Goal: Task Accomplishment & Management: Manage account settings

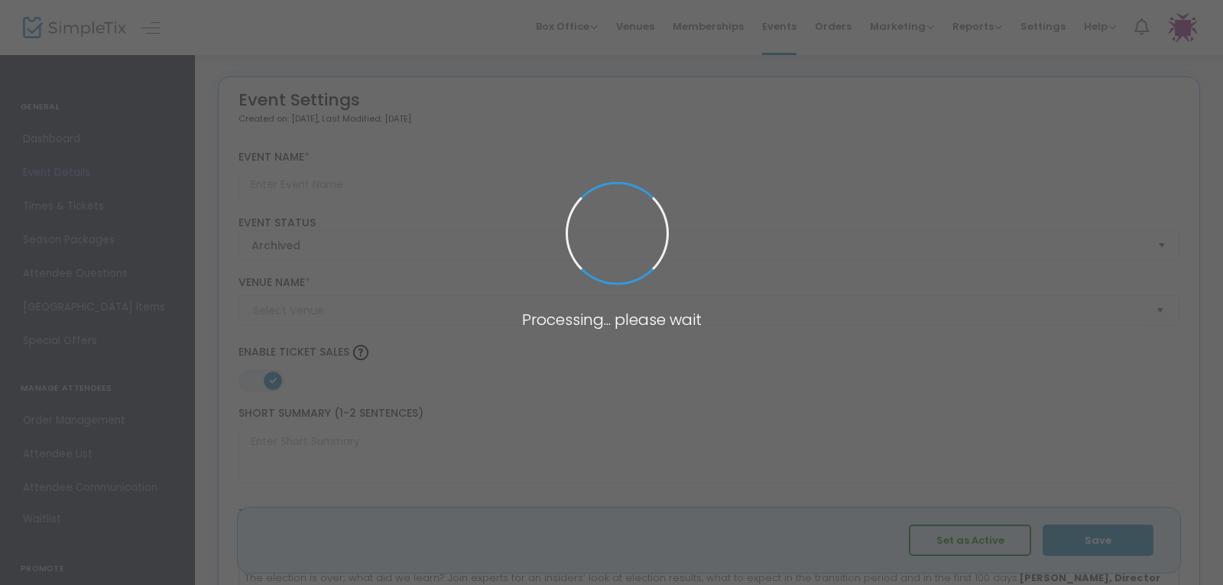
type input "Panel Conversation: Post Election Look Ahead"
type textarea "Expert panelists provide an insider’s look at the election results, the transit…"
type input "Register Now"
type input "[PERSON_NAME] and [PERSON_NAME] Capital [GEOGRAPHIC_DATA]"
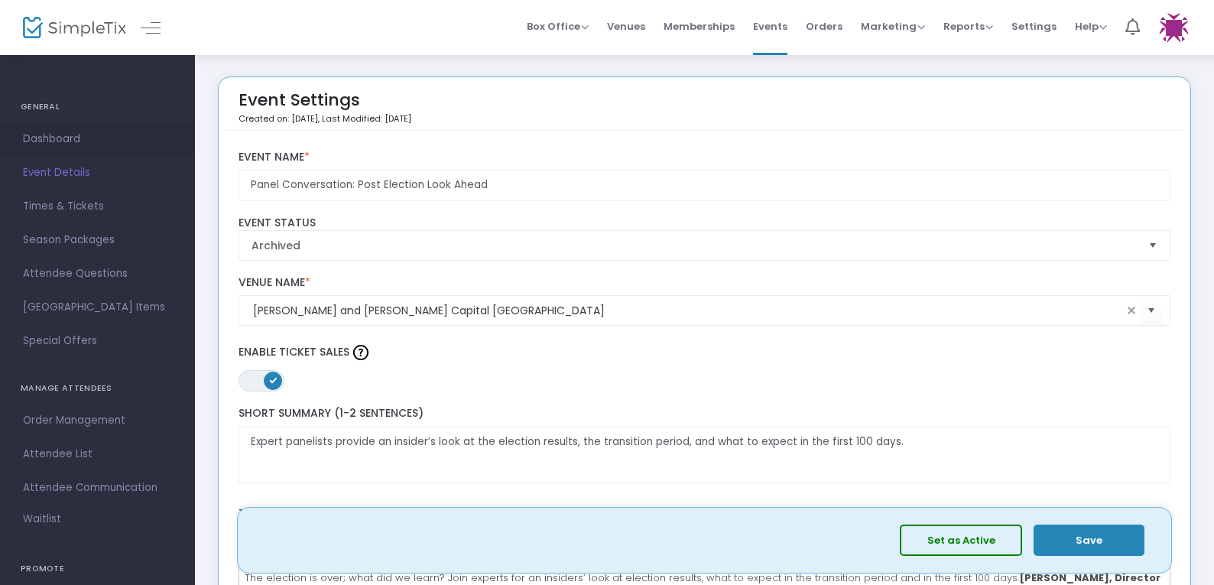
click at [37, 137] on span "Dashboard" at bounding box center [97, 139] width 149 height 20
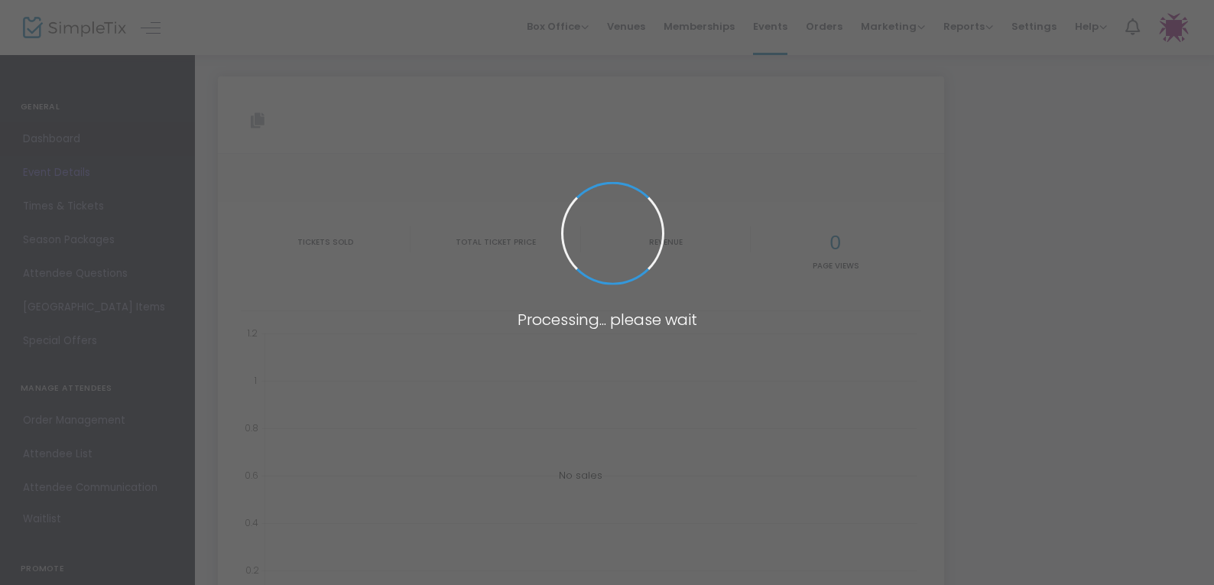
type input "[URL][DOMAIN_NAME]"
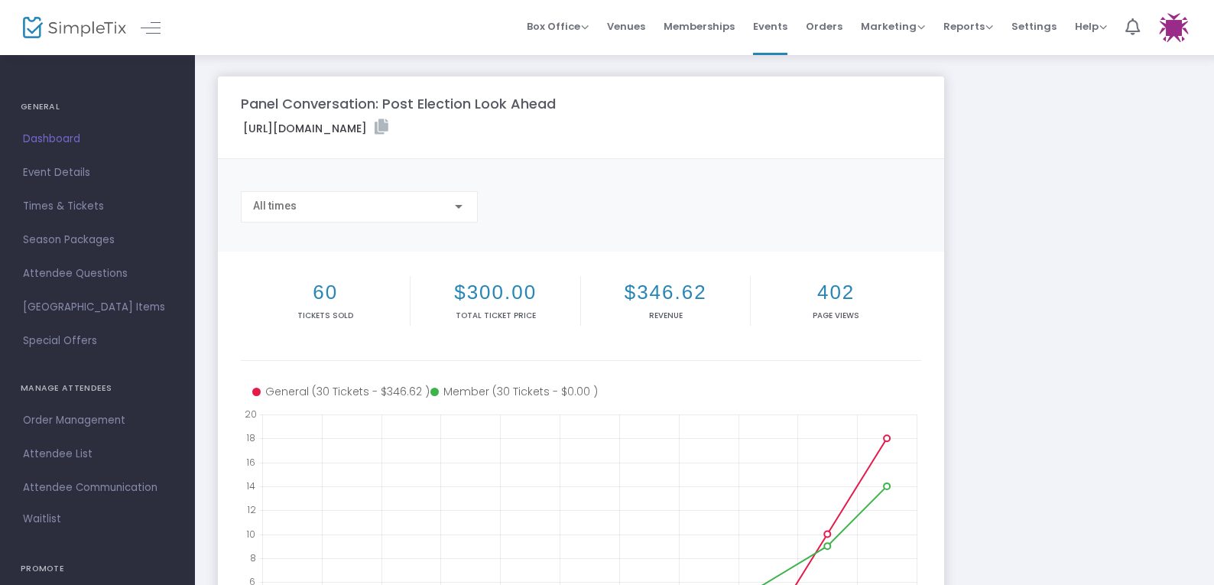
click at [44, 27] on img at bounding box center [74, 28] width 103 height 22
